Goal: Communication & Community: Answer question/provide support

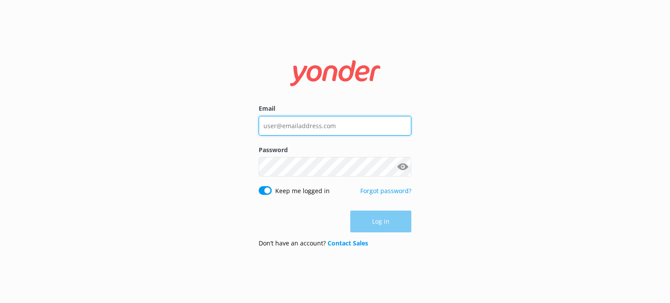
type input "[EMAIL_ADDRESS][DOMAIN_NAME]"
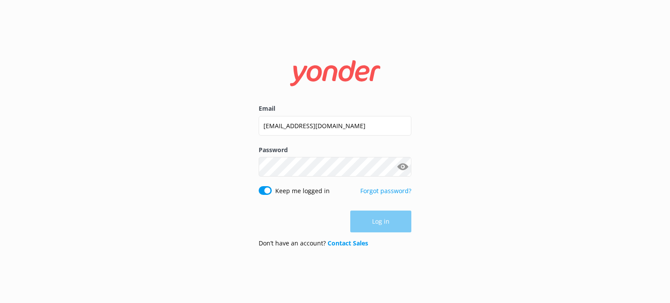
click at [373, 234] on form "Email [EMAIL_ADDRESS][DOMAIN_NAME] Password Show password Keep me logged in For…" at bounding box center [334, 151] width 153 height 206
click at [373, 231] on button "Log in" at bounding box center [380, 222] width 61 height 22
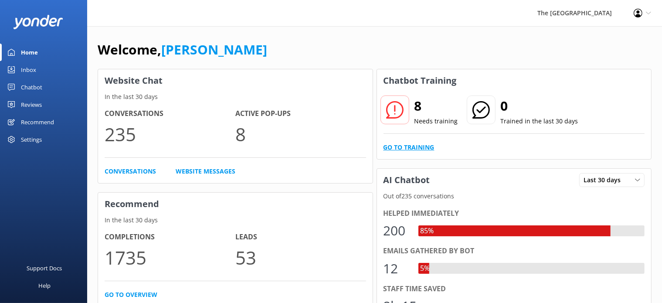
click at [412, 146] on link "Go to Training" at bounding box center [409, 148] width 51 height 10
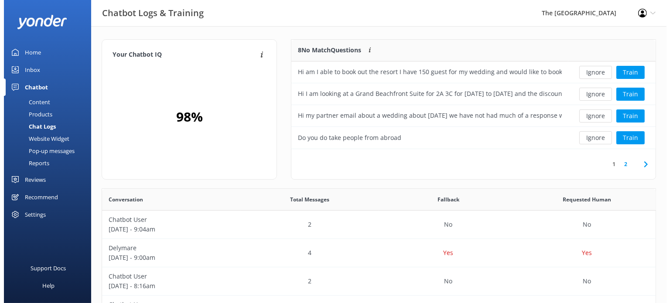
scroll to position [102, 357]
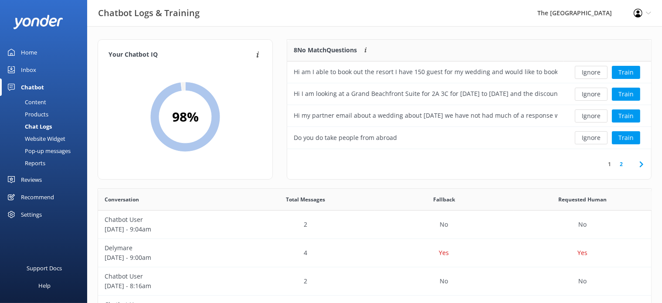
click at [28, 68] on div "Inbox" at bounding box center [28, 69] width 15 height 17
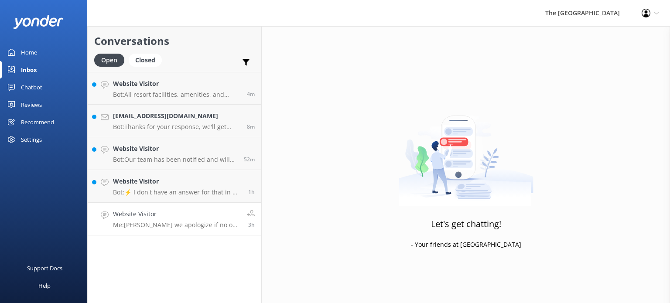
click at [167, 220] on div "Website Visitor Me: [PERSON_NAME] we apologize if no one has gotten back to you…" at bounding box center [176, 218] width 127 height 19
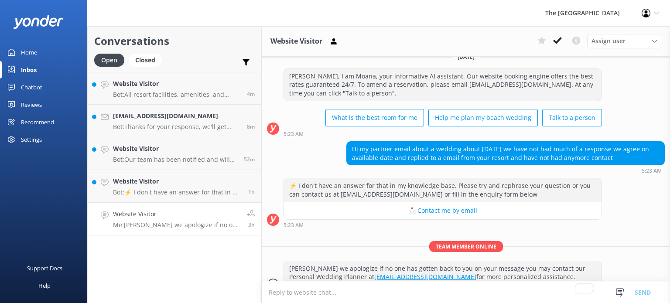
scroll to position [333, 0]
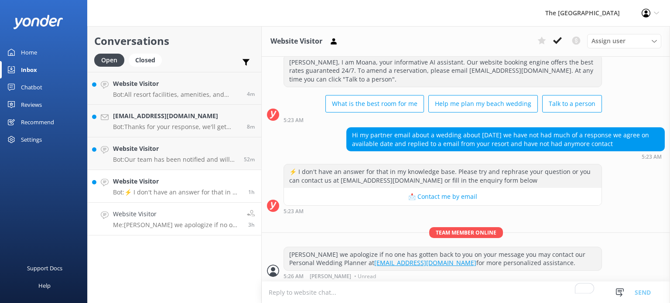
click at [185, 187] on div "Website Visitor Bot: ⚡ I don't have an answer for that in my knowledge base. Pl…" at bounding box center [177, 186] width 129 height 19
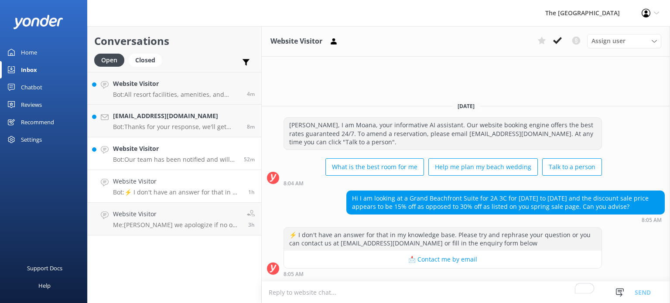
click at [184, 156] on p "Bot: Our team has been notified and will be with you as soon as possible. Alter…" at bounding box center [175, 160] width 124 height 8
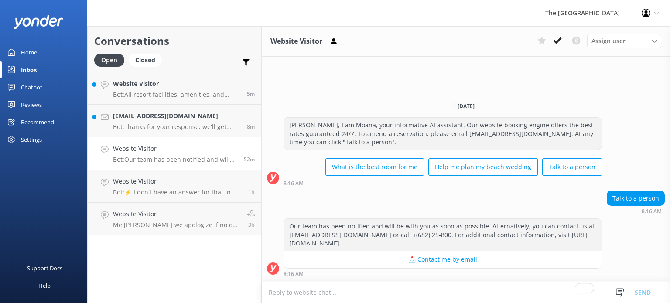
click at [303, 290] on textarea "To enrich screen reader interactions, please activate Accessibility in Grammarl…" at bounding box center [466, 292] width 408 height 21
click at [303, 291] on textarea "To enrich screen reader interactions, please activate Accessibility in Grammarl…" at bounding box center [466, 292] width 408 height 21
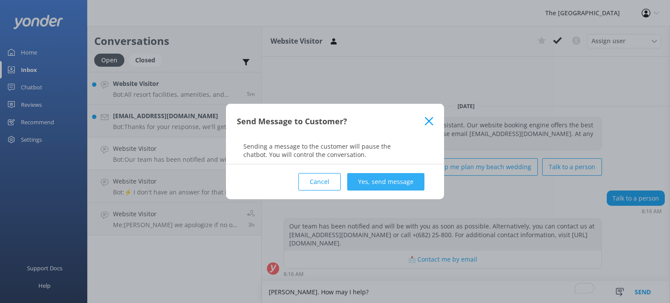
type textarea "[PERSON_NAME]. How may I help?"
click at [392, 184] on button "Yes, send message" at bounding box center [385, 181] width 77 height 17
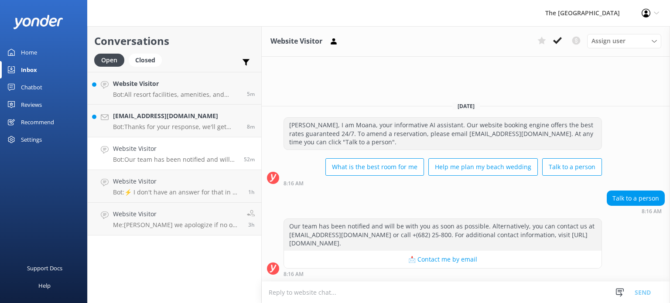
click at [142, 116] on h4 "[EMAIL_ADDRESS][DOMAIN_NAME]" at bounding box center [176, 116] width 127 height 10
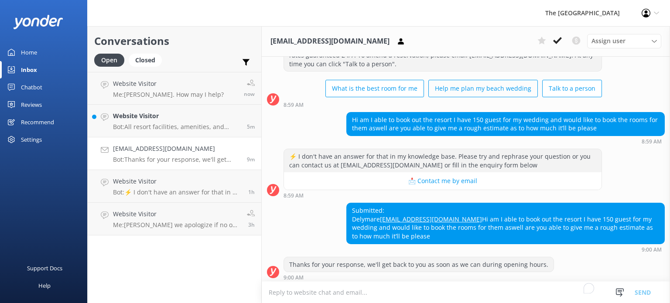
scroll to position [60, 0]
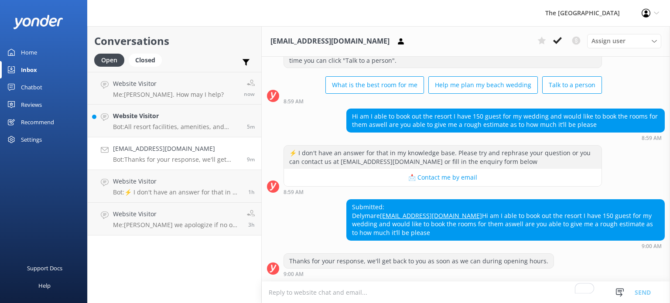
click at [327, 292] on textarea "To enrich screen reader interactions, please activate Accessibility in Grammarl…" at bounding box center [466, 292] width 408 height 21
type textarea "[PERSON_NAME]. Thank you for reaching out. Kindly check your inbox as I have se…"
drag, startPoint x: 592, startPoint y: 234, endPoint x: 349, endPoint y: 192, distance: 246.8
click at [349, 200] on div "Submitted: Delymare [EMAIL_ADDRESS][DOMAIN_NAME] Hi am I able to book out the r…" at bounding box center [505, 220] width 317 height 40
copy div "Submitted: Delymare [EMAIL_ADDRESS][DOMAIN_NAME] Hi am I able to book out the r…"
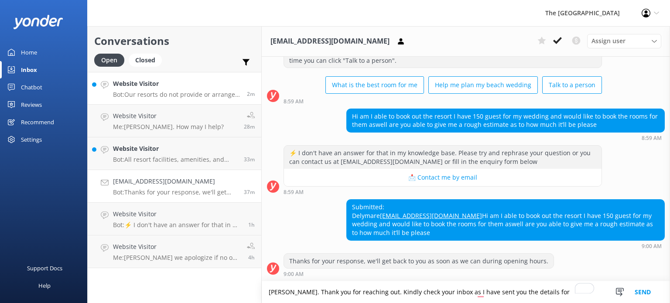
click at [155, 94] on p "Bot: Our resorts do not provide or arrange transportation services, including a…" at bounding box center [176, 95] width 127 height 8
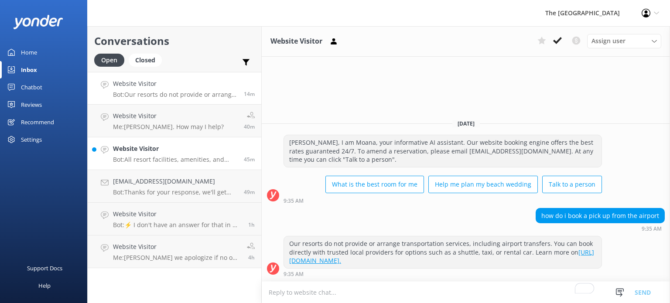
click at [157, 149] on h4 "Website Visitor" at bounding box center [175, 149] width 124 height 10
